Goal: Task Accomplishment & Management: Manage account settings

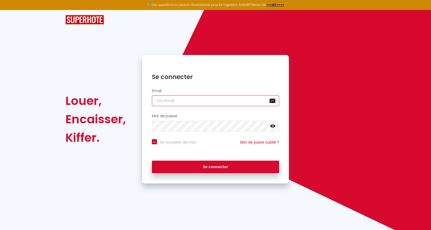
click at [182, 100] on input "email" at bounding box center [215, 101] width 127 height 11
paste input "[EMAIL_ADDRESS][DOMAIN_NAME]"
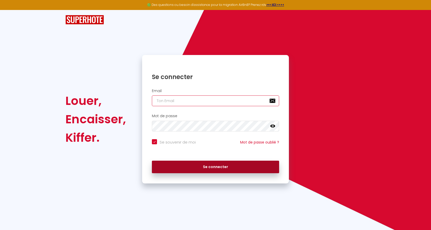
type input "[EMAIL_ADDRESS][DOMAIN_NAME]"
checkbox input "true"
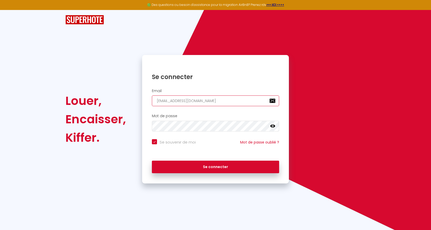
type input "[EMAIL_ADDRESS][DOMAIN_NAME]"
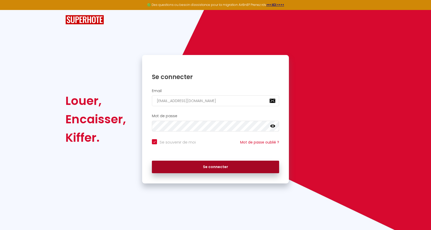
click at [205, 167] on button "Se connecter" at bounding box center [215, 167] width 127 height 13
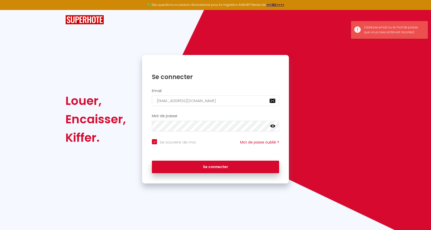
click at [273, 126] on icon at bounding box center [272, 126] width 5 height 3
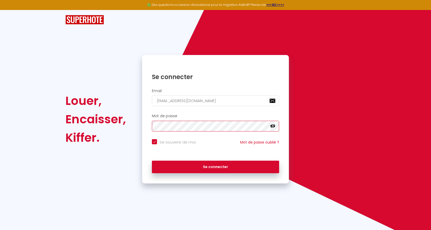
click at [152, 161] on button "Se connecter" at bounding box center [215, 167] width 127 height 13
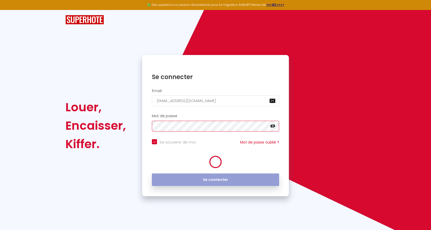
checkbox input "true"
